Goal: Entertainment & Leisure: Consume media (video, audio)

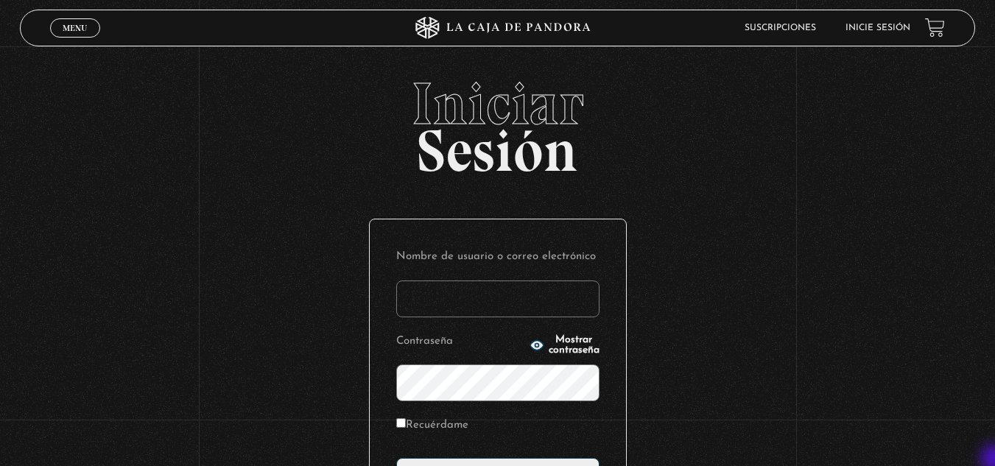
type input "vividan8108@gmail.com"
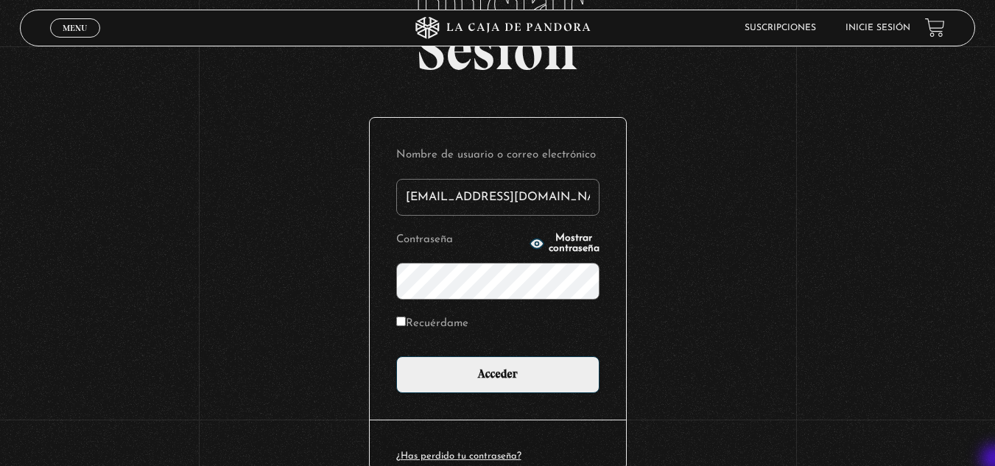
scroll to position [118, 0]
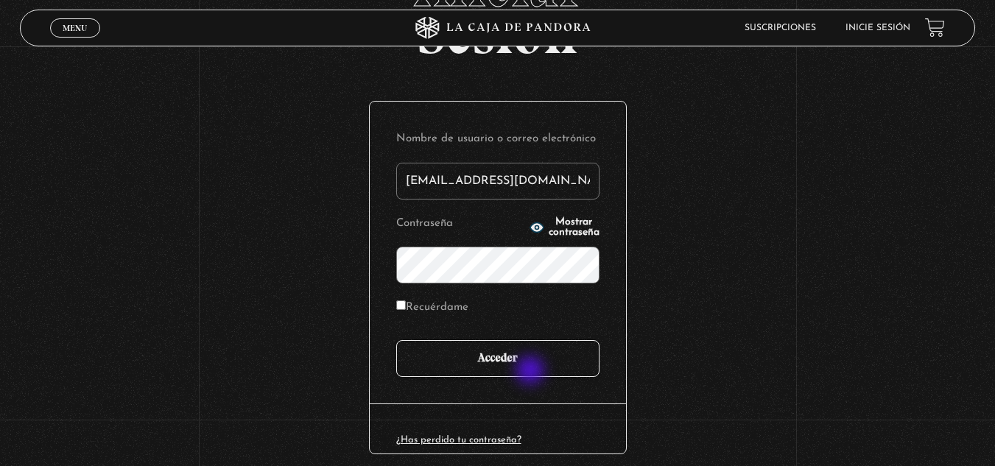
click at [532, 372] on input "Acceder" at bounding box center [497, 358] width 203 height 37
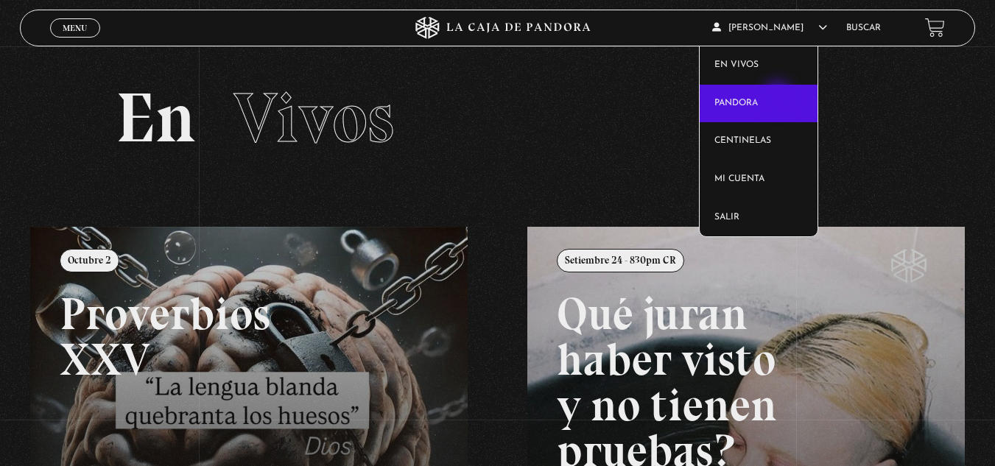
click at [780, 98] on link "Pandora" at bounding box center [759, 104] width 118 height 38
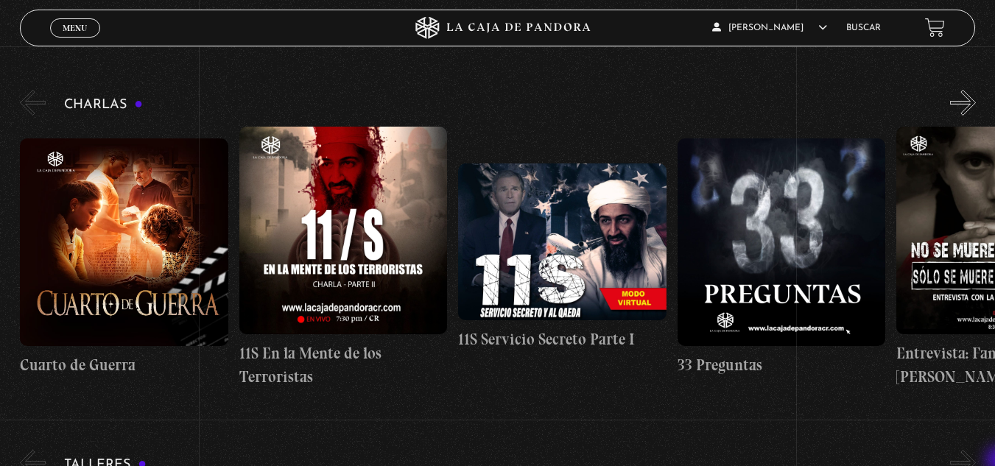
scroll to position [236, 0]
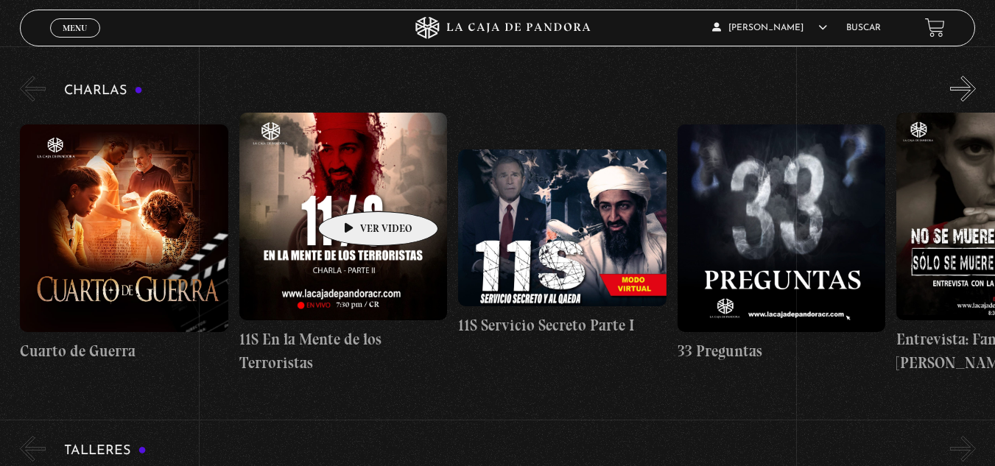
click at [355, 189] on figure at bounding box center [343, 217] width 209 height 208
click at [342, 190] on figure at bounding box center [343, 217] width 209 height 208
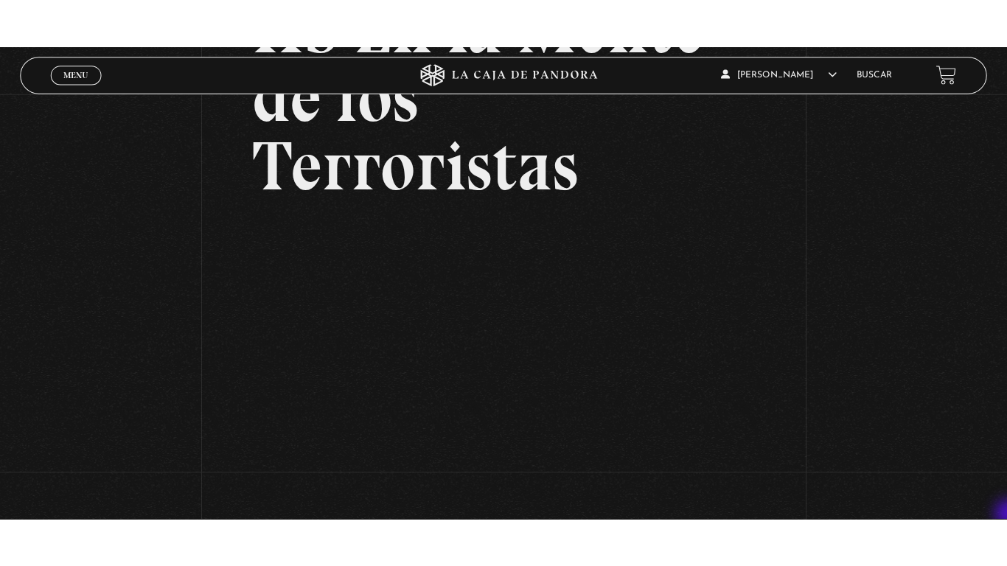
scroll to position [177, 0]
